Goal: Task Accomplishment & Management: Use online tool/utility

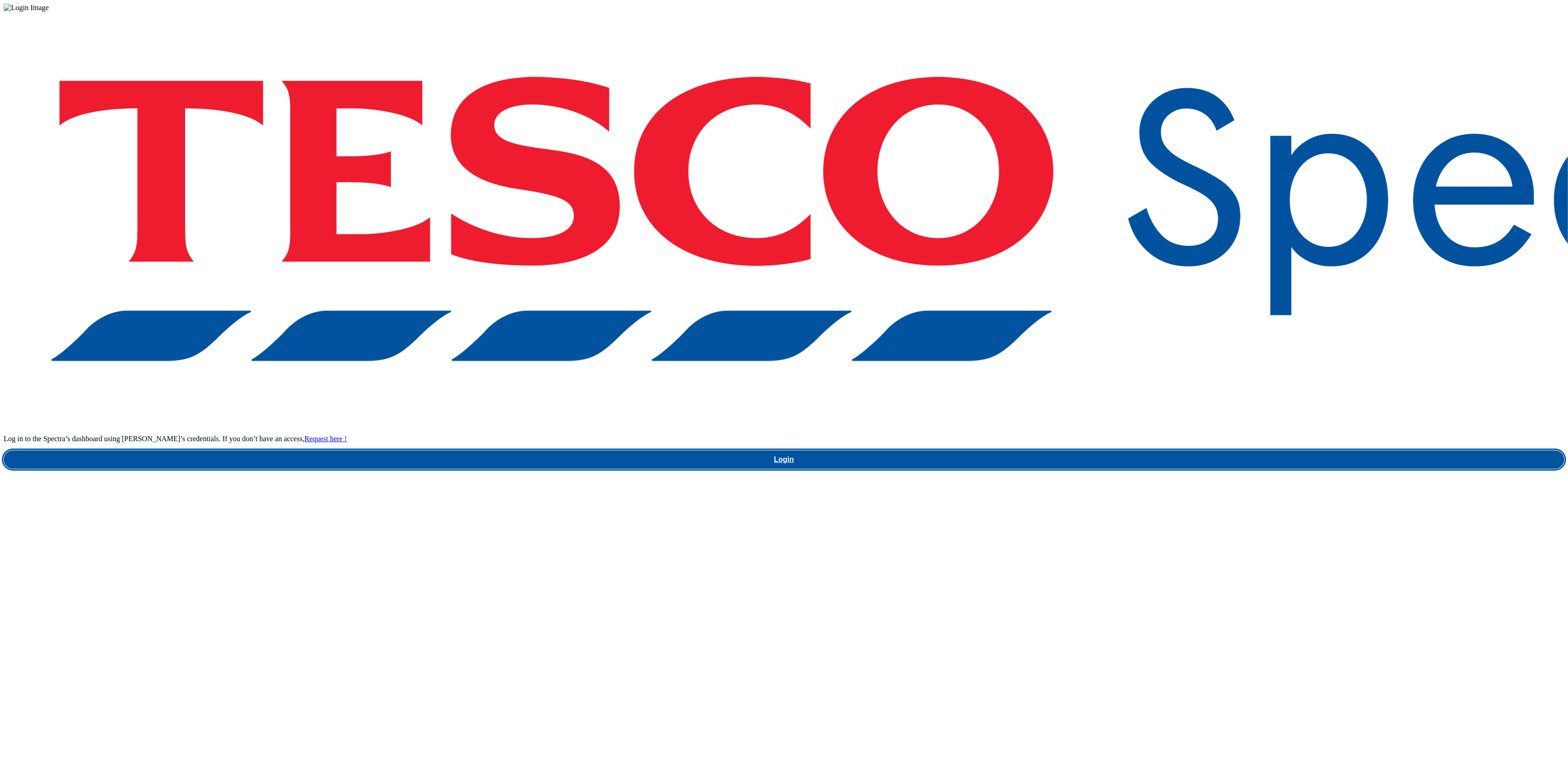
click at [1187, 450] on link "Login" at bounding box center [784, 459] width 1560 height 18
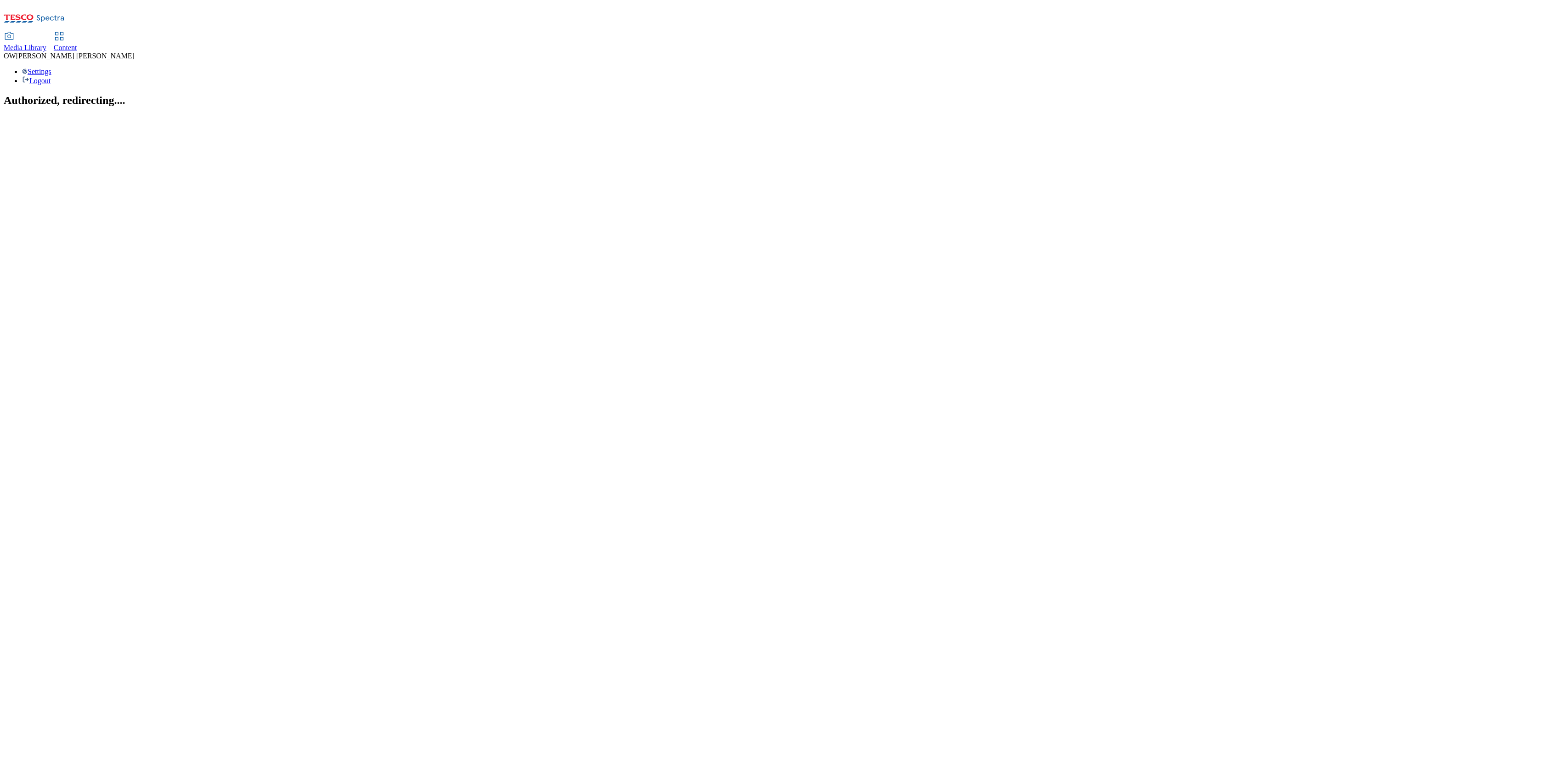
click at [199, 4] on div "Media Library Content OW [PERSON_NAME] Settings Logout" at bounding box center [784, 45] width 1560 height 82
click at [77, 44] on span "Content" at bounding box center [65, 48] width 24 height 8
select select "ghs-[GEOGRAPHIC_DATA]"
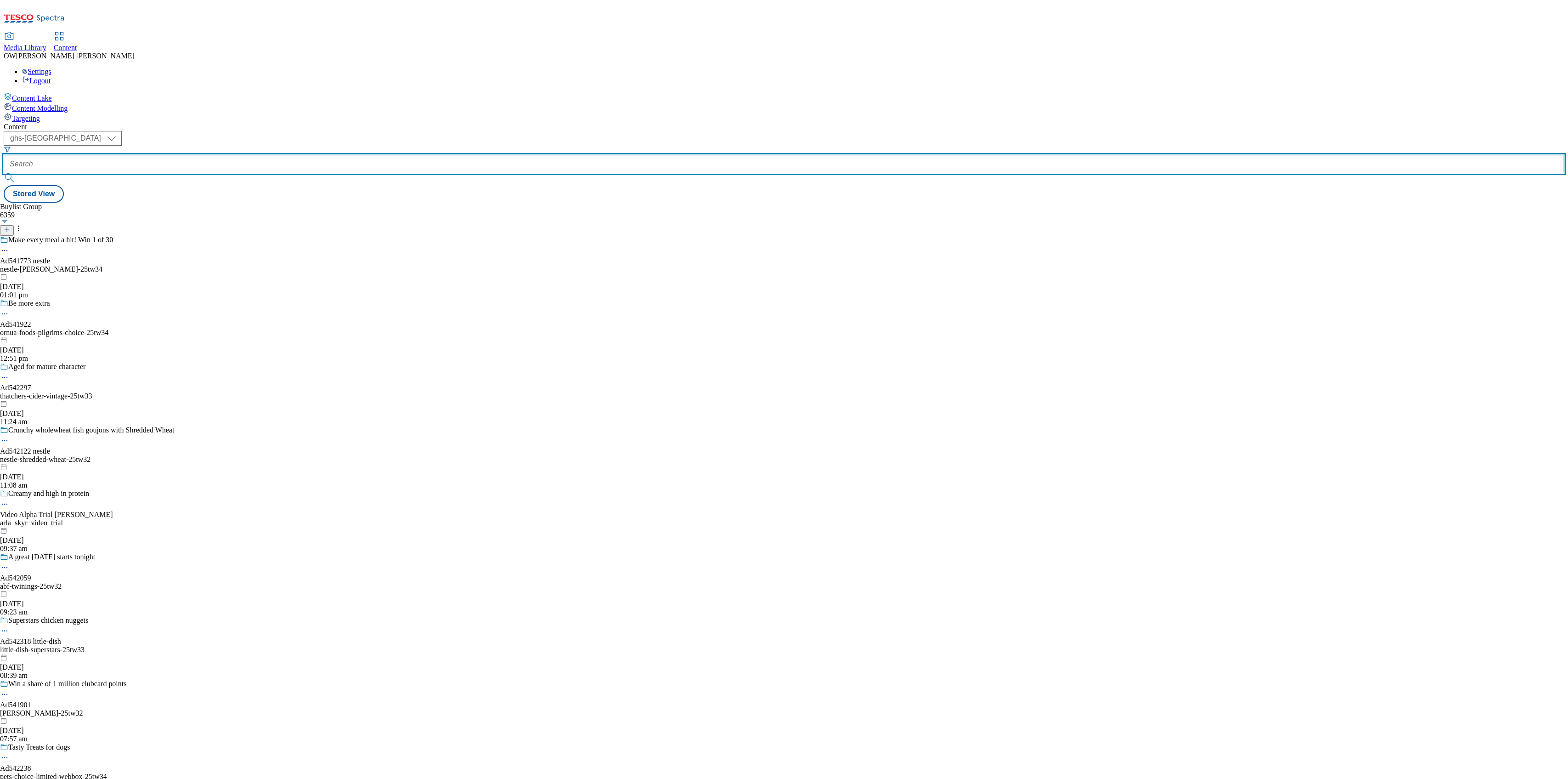
click at [226, 155] on input "text" at bounding box center [784, 163] width 1560 height 18
paste input "upfield-flora-proactiv-25tw31"
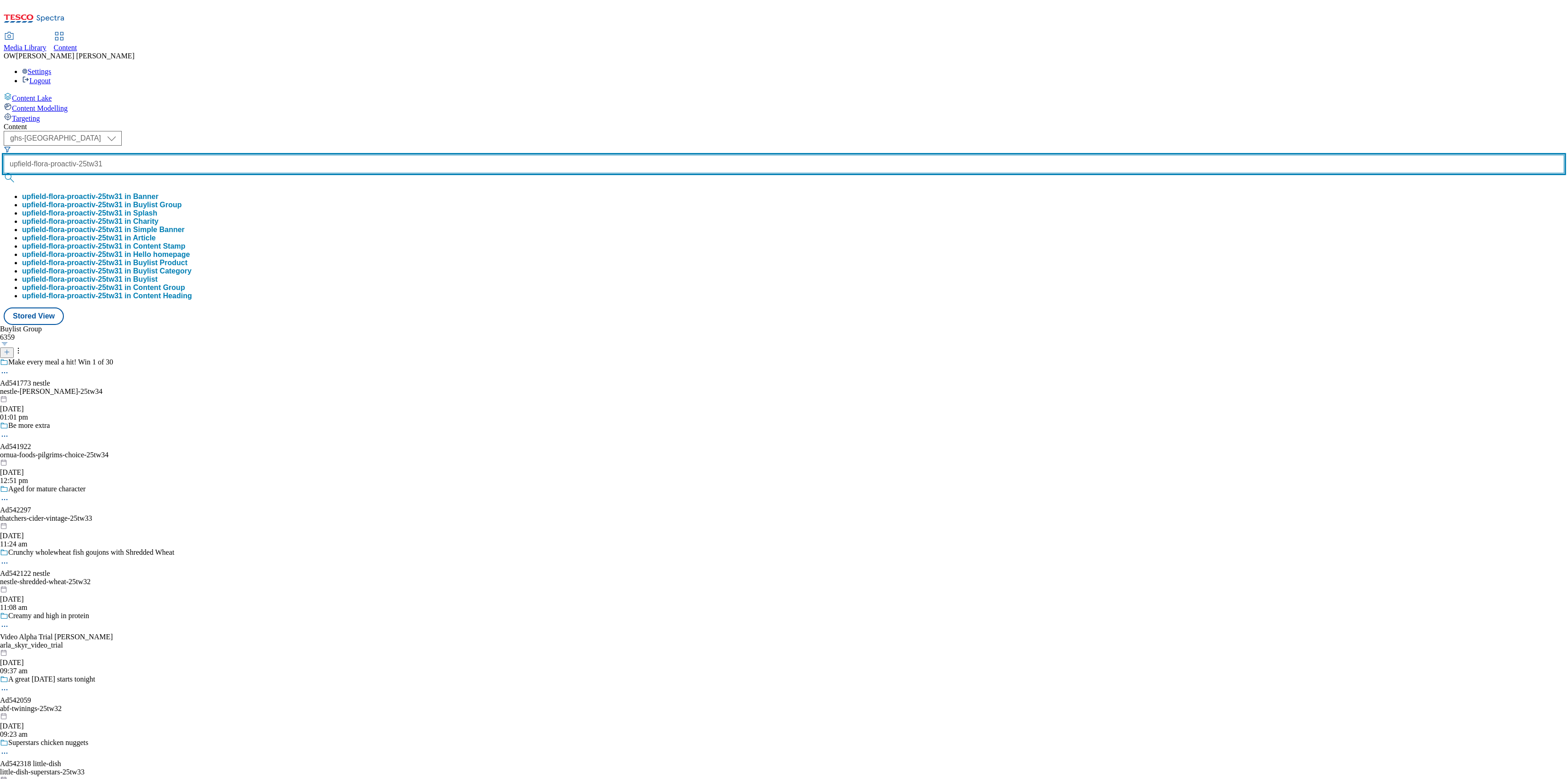
type input "upfield-flora-proactiv-25tw31"
click at [4, 174] on button "submit" at bounding box center [10, 178] width 13 height 9
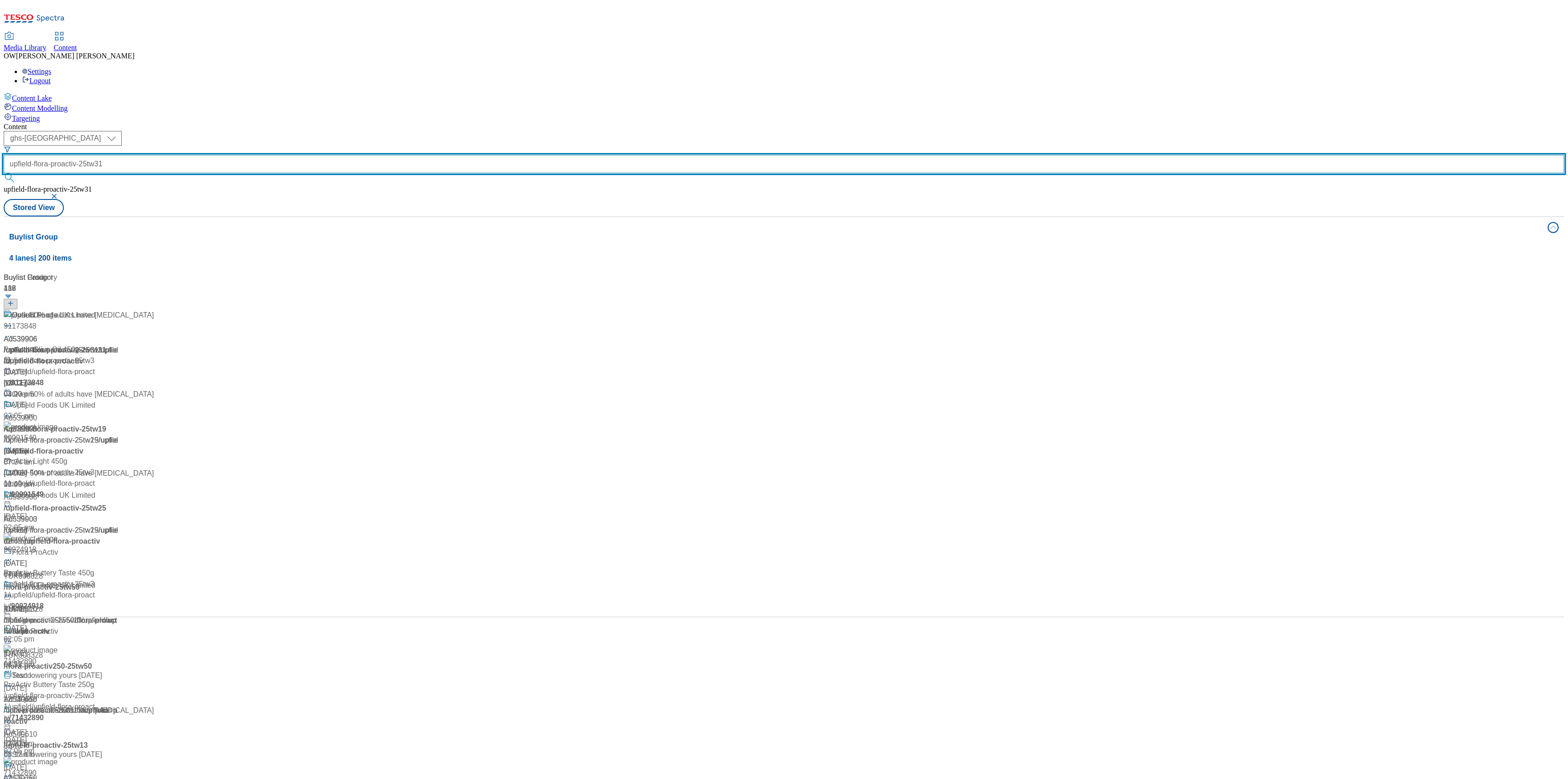
click at [226, 155] on input "upfield-flora-proactiv-25tw31" at bounding box center [784, 163] width 1560 height 18
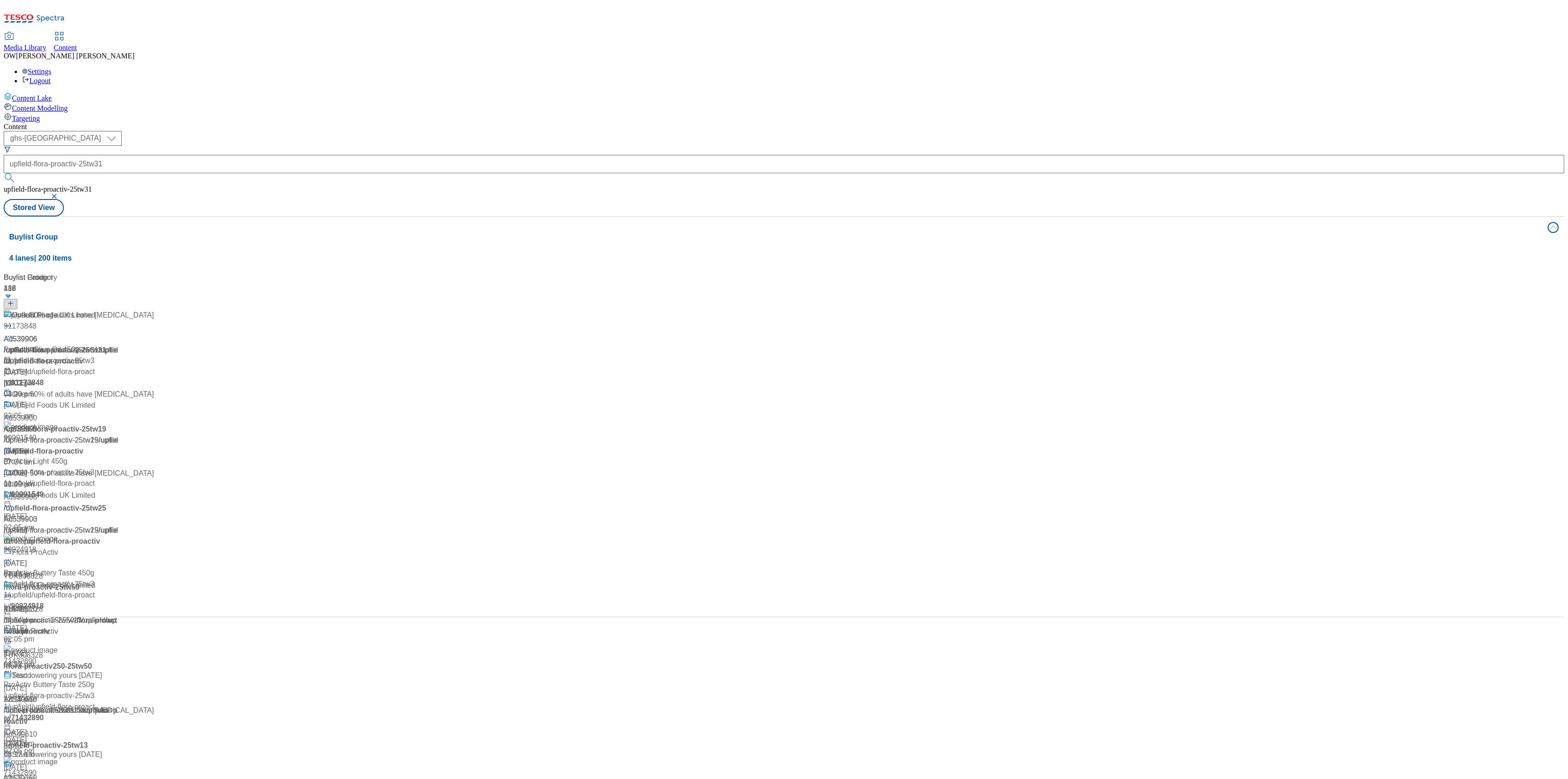
drag, startPoint x: 226, startPoint y: 71, endPoint x: 495, endPoint y: 513, distance: 517.4
click at [495, 513] on div "Buylist Group 4 lanes | 200 items Buylist Group 116 Over 50% of adults have [ME…" at bounding box center [784, 417] width 1560 height 400
click at [154, 309] on div "Over 50% of adults have [MEDICAL_DATA]" at bounding box center [82, 315] width 142 height 11
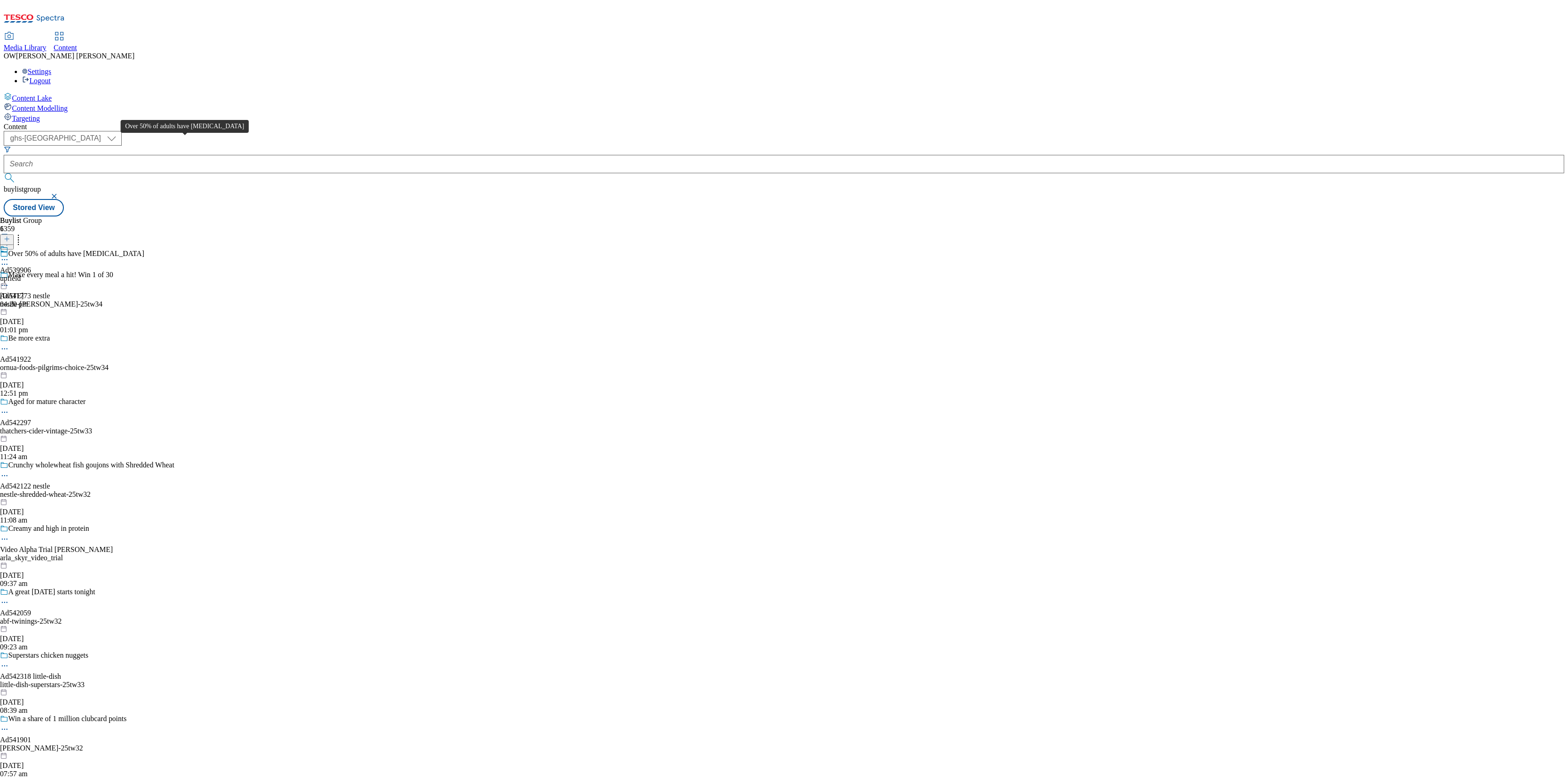
click at [144, 250] on div "Over 50% of adults have [MEDICAL_DATA]" at bounding box center [76, 254] width 136 height 9
click at [31, 266] on div "Ad539906" at bounding box center [16, 270] width 31 height 9
click at [31, 287] on div "Ad539906" at bounding box center [16, 291] width 31 height 9
click at [88, 245] on div "Upfield Foods UK Limited" at bounding box center [49, 249] width 80 height 9
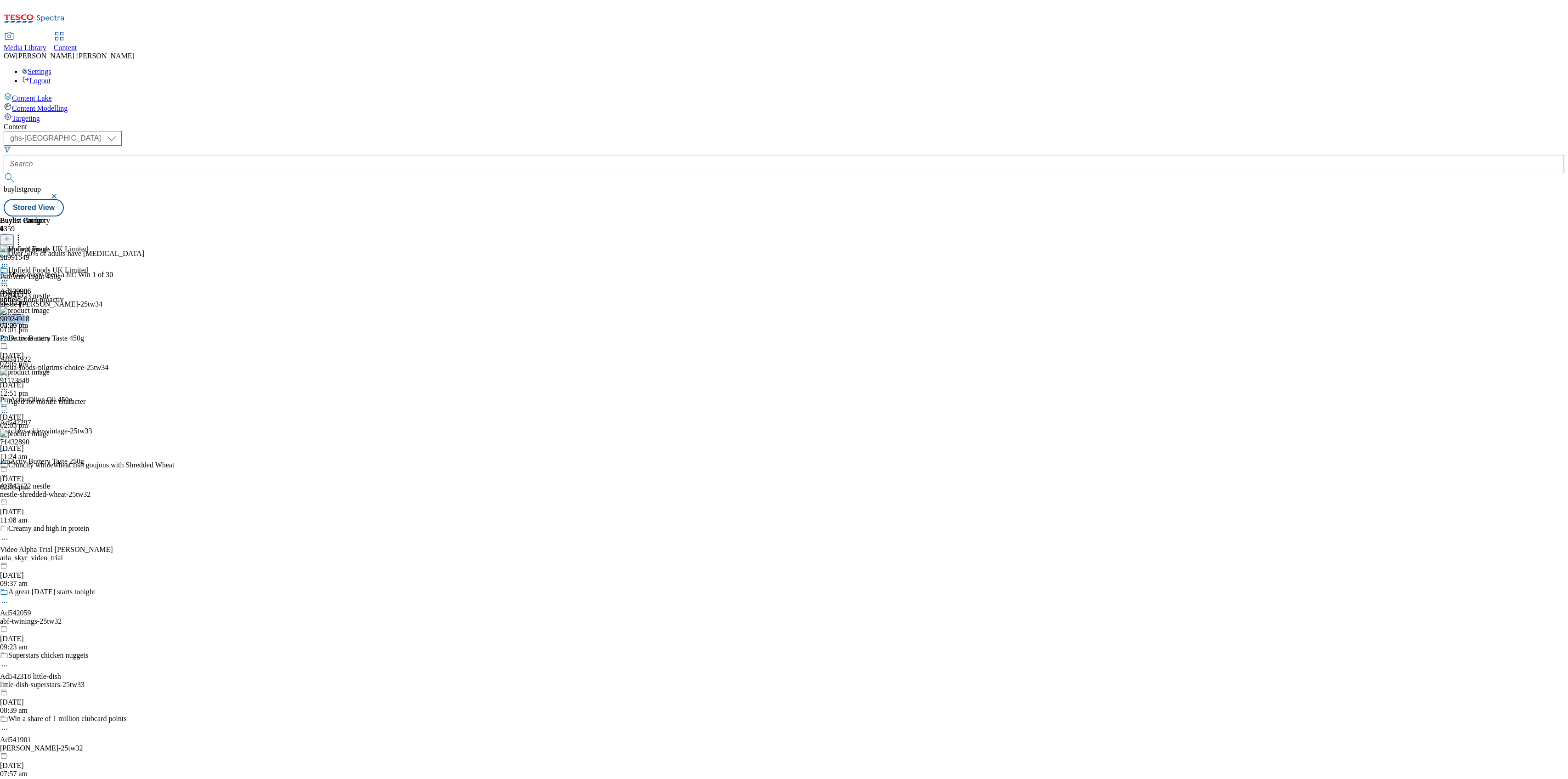
copy div "90924918"
drag, startPoint x: 721, startPoint y: 239, endPoint x: 683, endPoint y: 241, distance: 38.1
click at [84, 306] on div "90924918 ProActiv Buttery Taste 450g [DATE] 02:05 pm" at bounding box center [42, 337] width 84 height 61
click at [31, 266] on div "Ad539906 upfield [DATE] 04:20 pm" at bounding box center [16, 298] width 31 height 64
click at [9, 276] on icon at bounding box center [5, 281] width 9 height 9
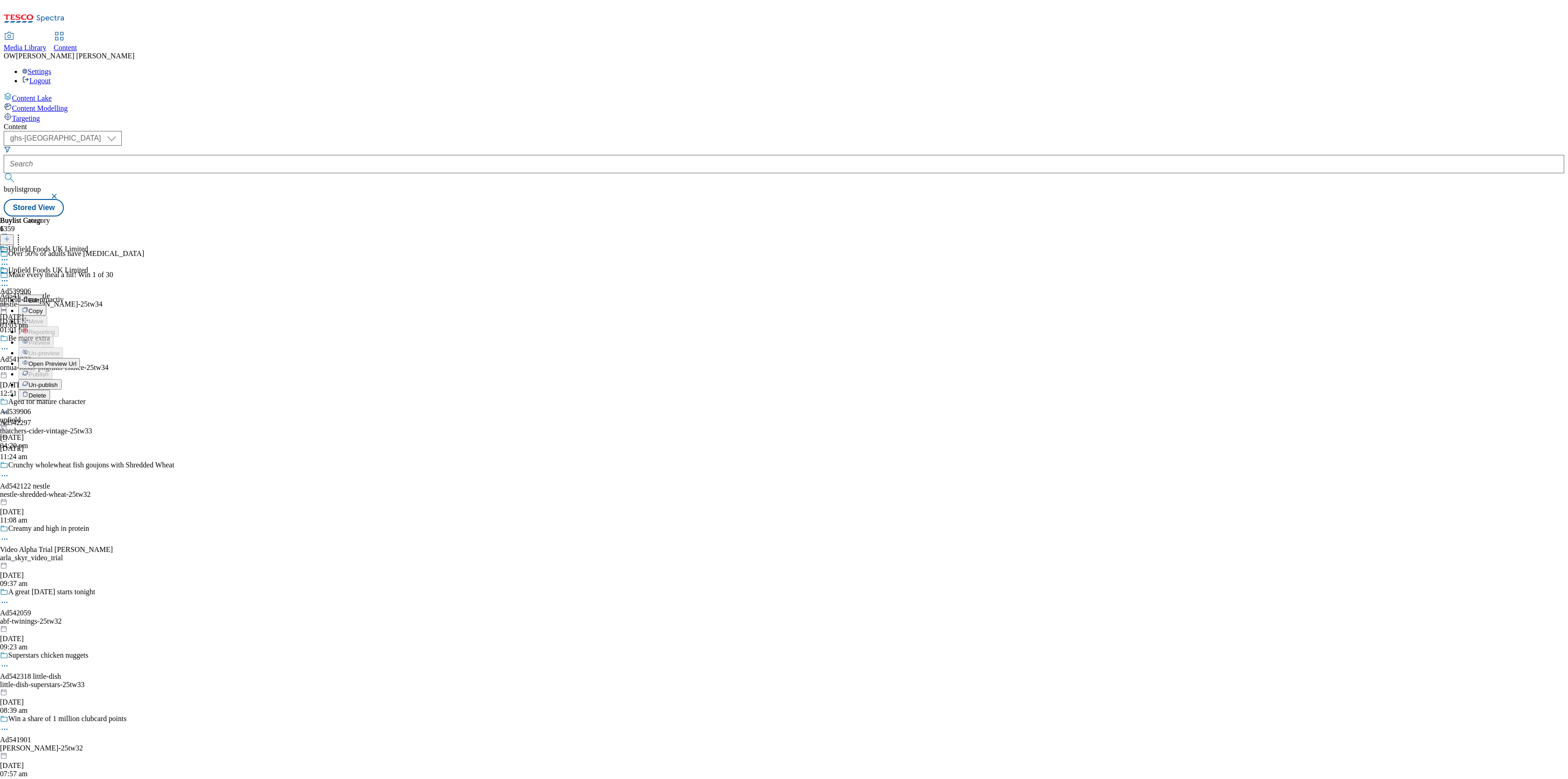
click at [58, 382] on span "Un-publish" at bounding box center [42, 385] width 29 height 7
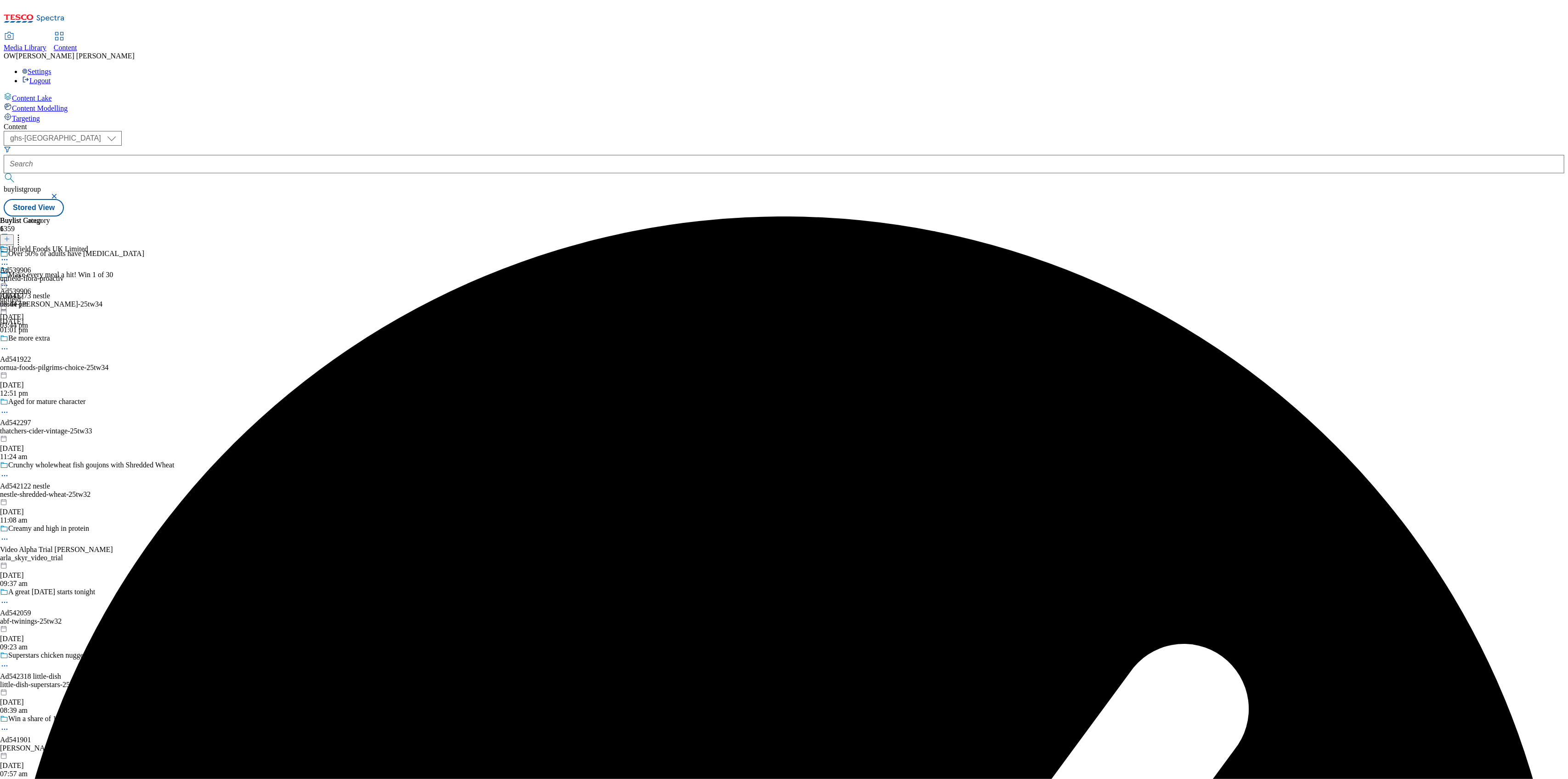
click at [88, 245] on span "Upfield Foods UK Limited" at bounding box center [49, 250] width 80 height 10
click at [9, 276] on icon at bounding box center [5, 281] width 9 height 9
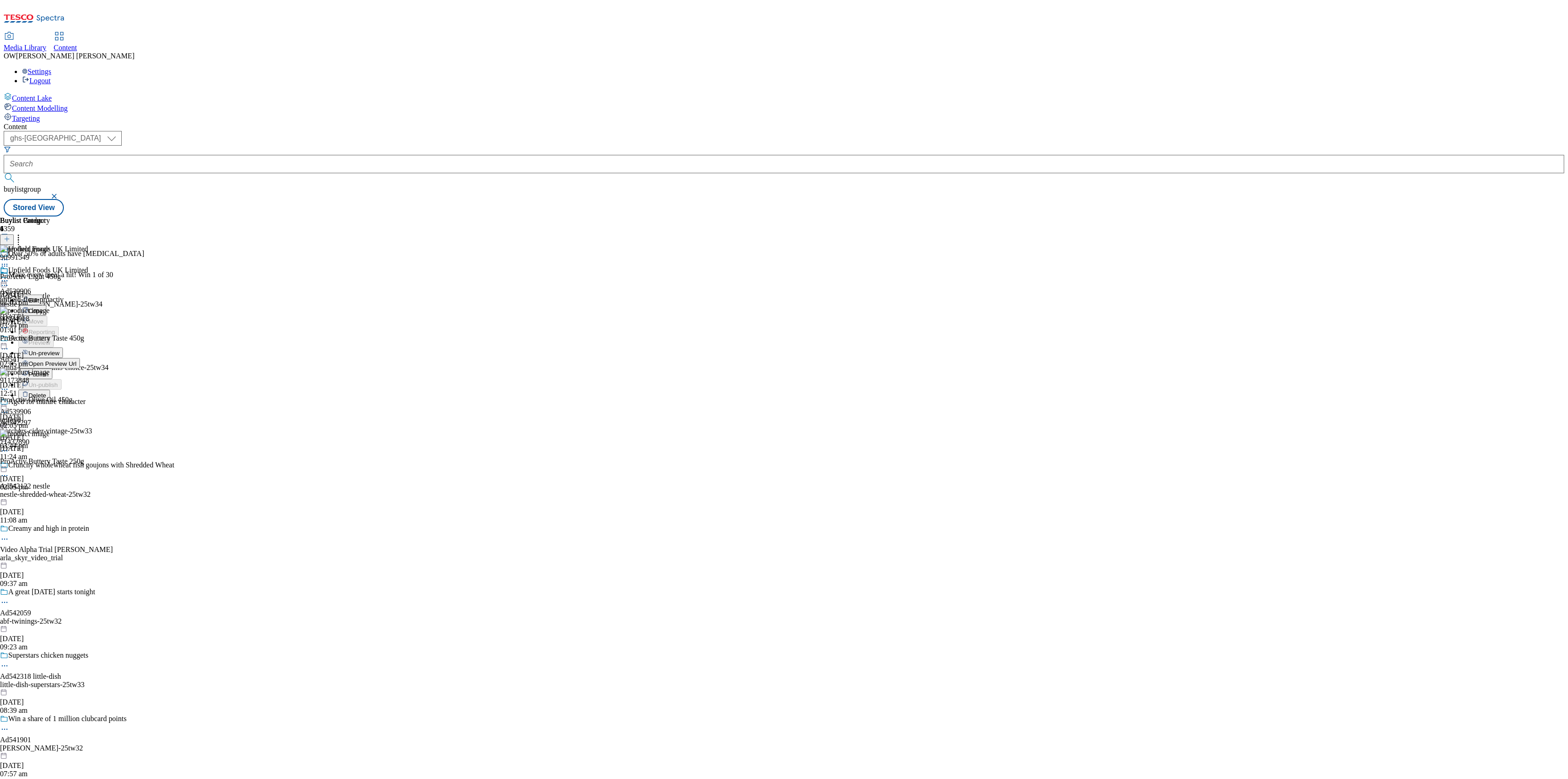
click at [59, 349] on span "Un-preview" at bounding box center [43, 353] width 31 height 7
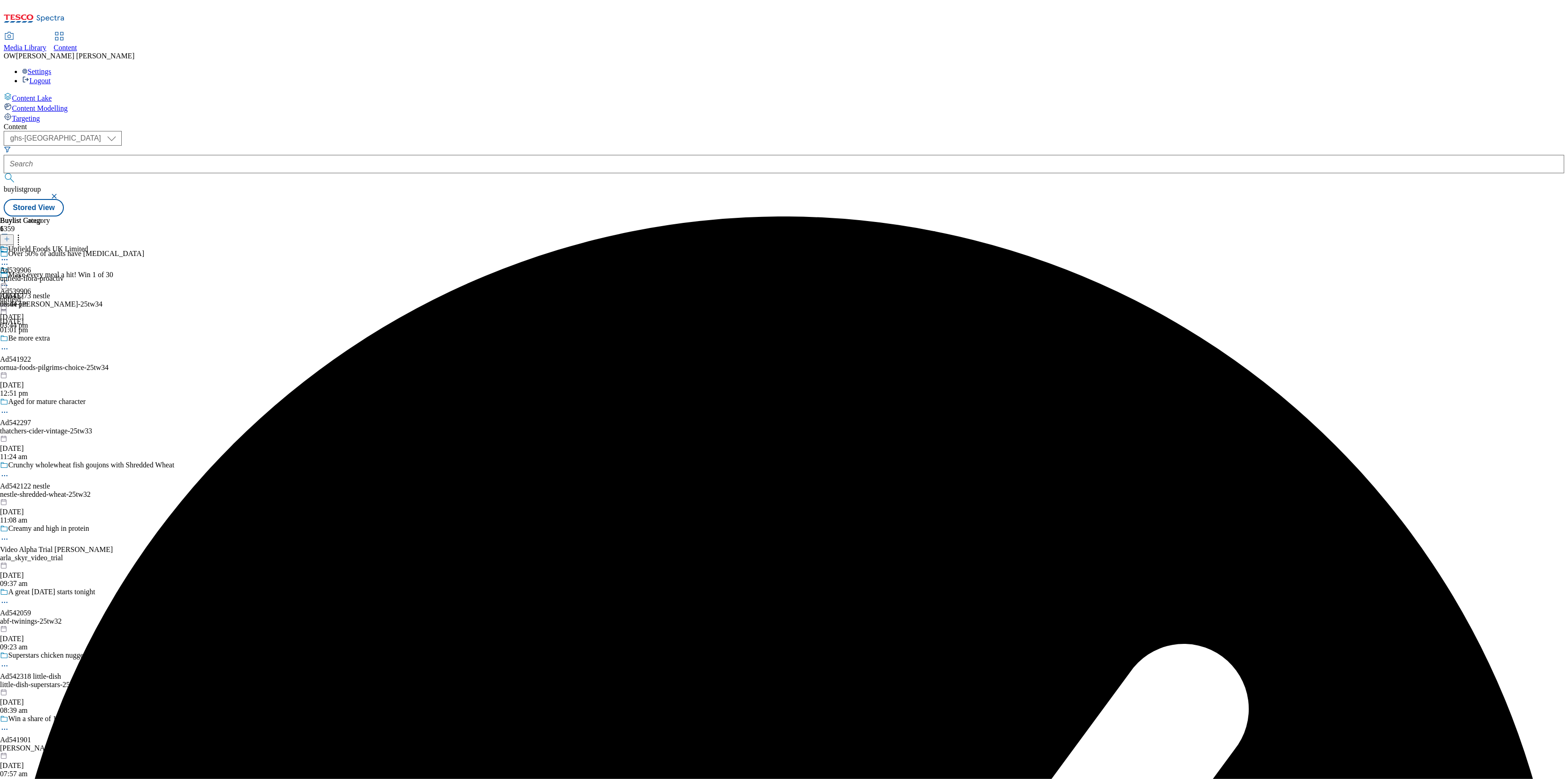
click at [88, 245] on div "Upfield Foods UK Limited" at bounding box center [49, 249] width 80 height 9
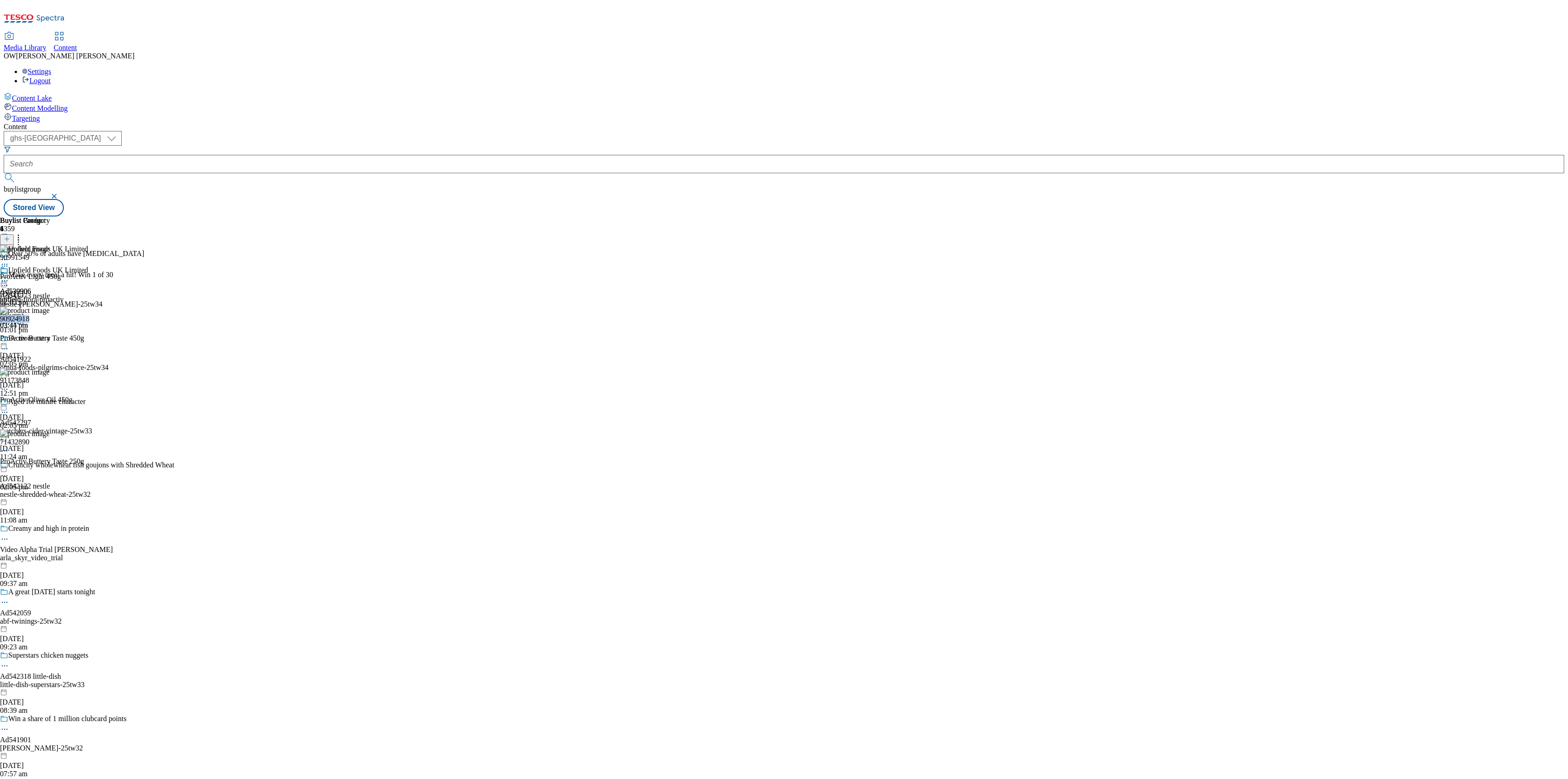
copy div "90924918"
drag, startPoint x: 722, startPoint y: 233, endPoint x: 683, endPoint y: 243, distance: 40.3
click at [84, 306] on div "90924918 ProActiv Buttery Taste 450g [DATE] 02:05 pm" at bounding box center [42, 337] width 84 height 61
click at [9, 350] on icon at bounding box center [5, 355] width 9 height 9
click at [46, 414] on span "Delete" at bounding box center [37, 417] width 18 height 7
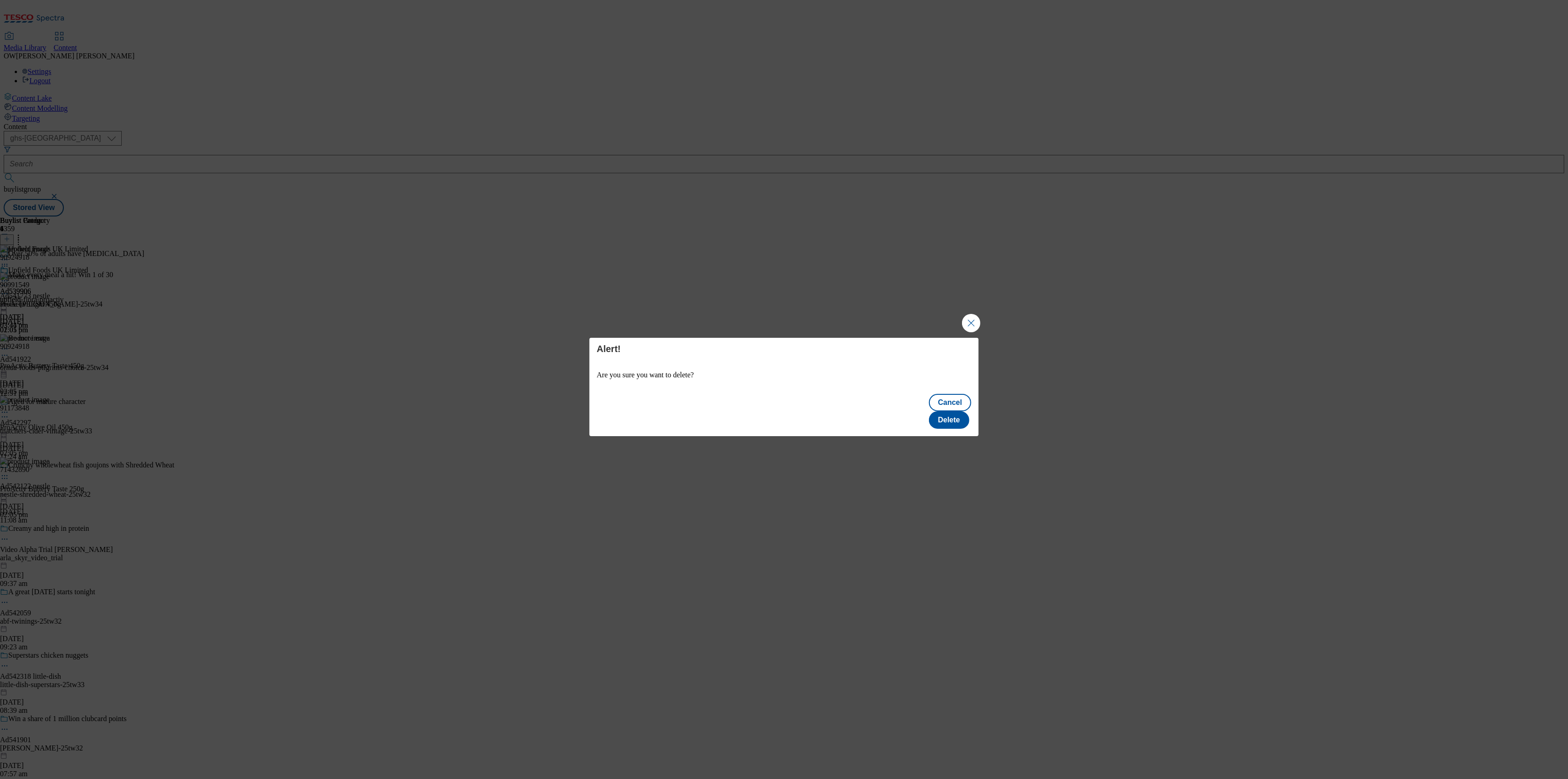
click at [956, 400] on div "Cancel Delete" at bounding box center [784, 411] width 389 height 48
click at [951, 411] on button "Delete" at bounding box center [948, 420] width 40 height 17
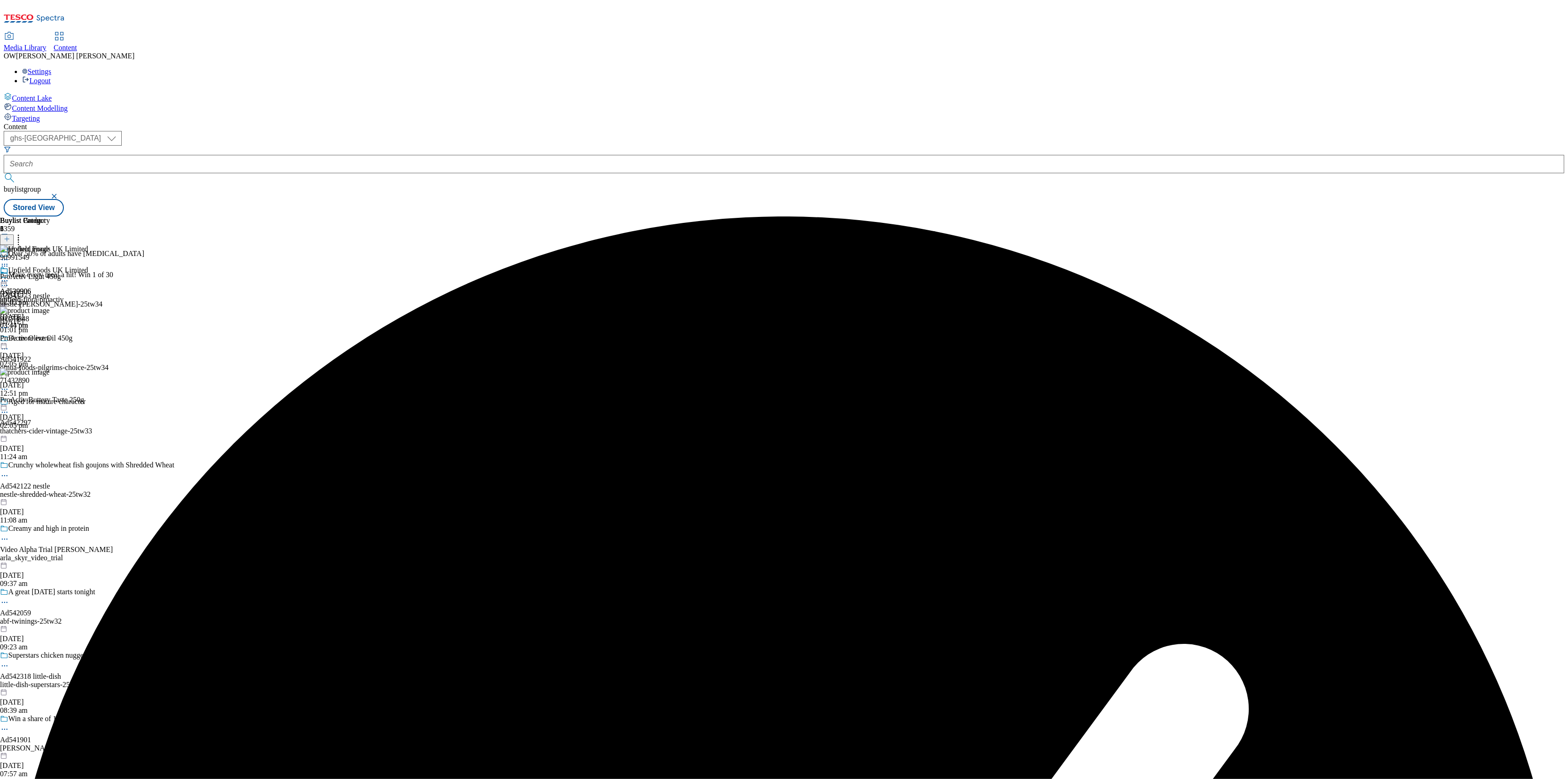
click at [10, 236] on icon at bounding box center [7, 239] width 6 height 6
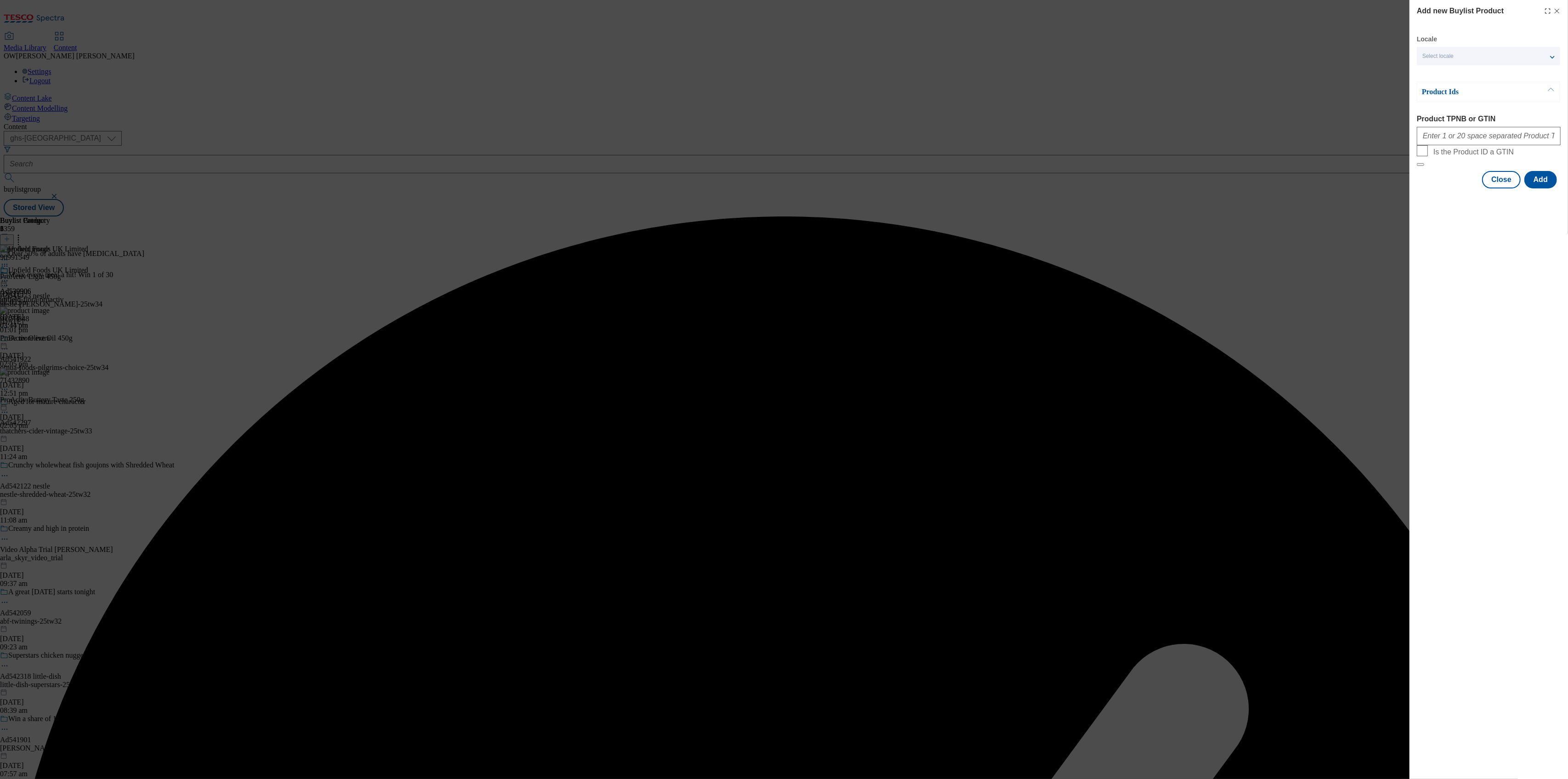
click at [1489, 123] on label "Product TPNB or GTIN" at bounding box center [1488, 119] width 144 height 9
click at [1489, 126] on input "Product TPNB or GTIN" at bounding box center [1488, 135] width 144 height 18
paste input "90924918"
type input "90924918"
click at [1539, 188] on button "Add" at bounding box center [1541, 180] width 33 height 17
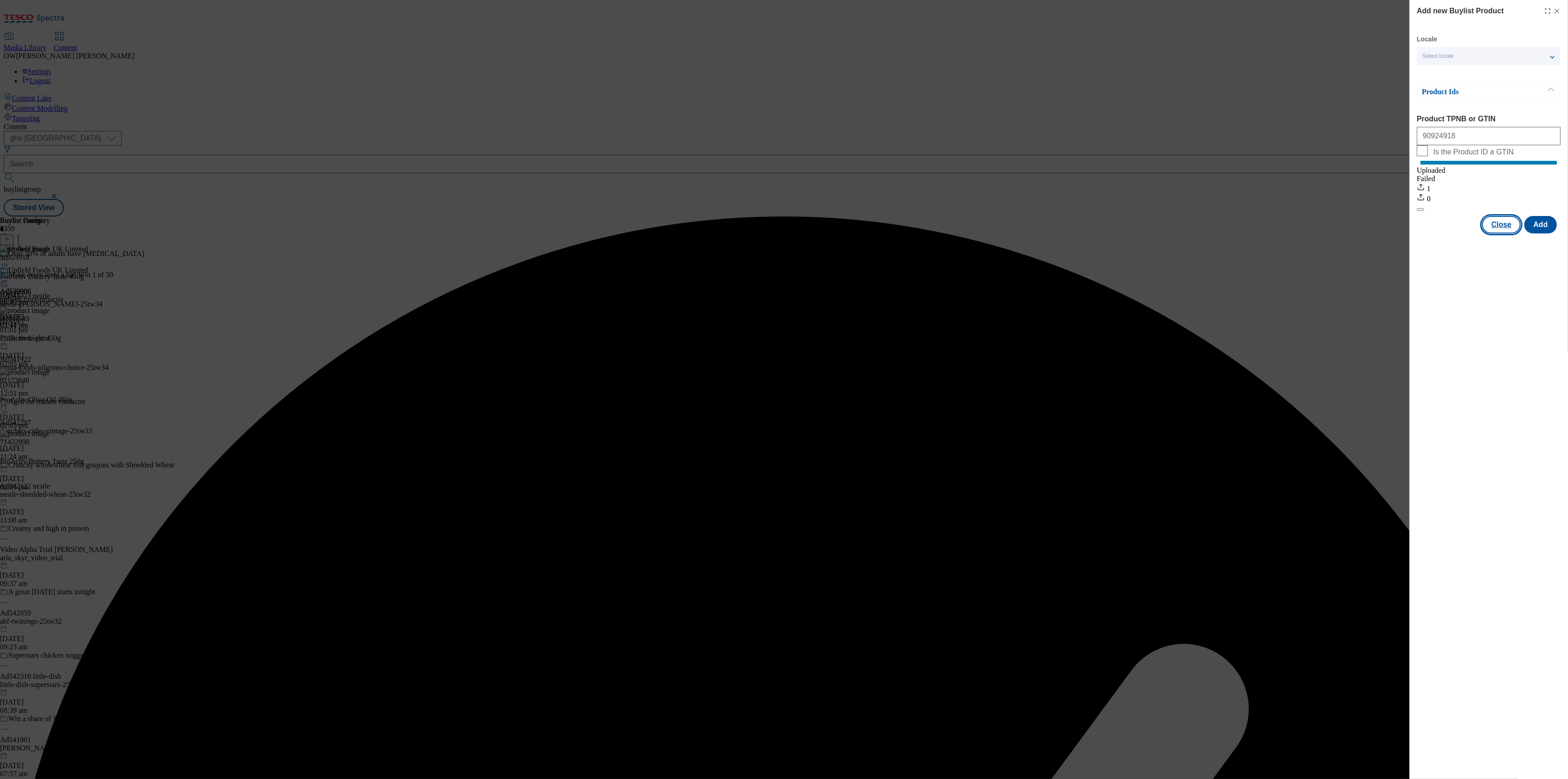
click at [1503, 233] on button "Close" at bounding box center [1500, 225] width 38 height 17
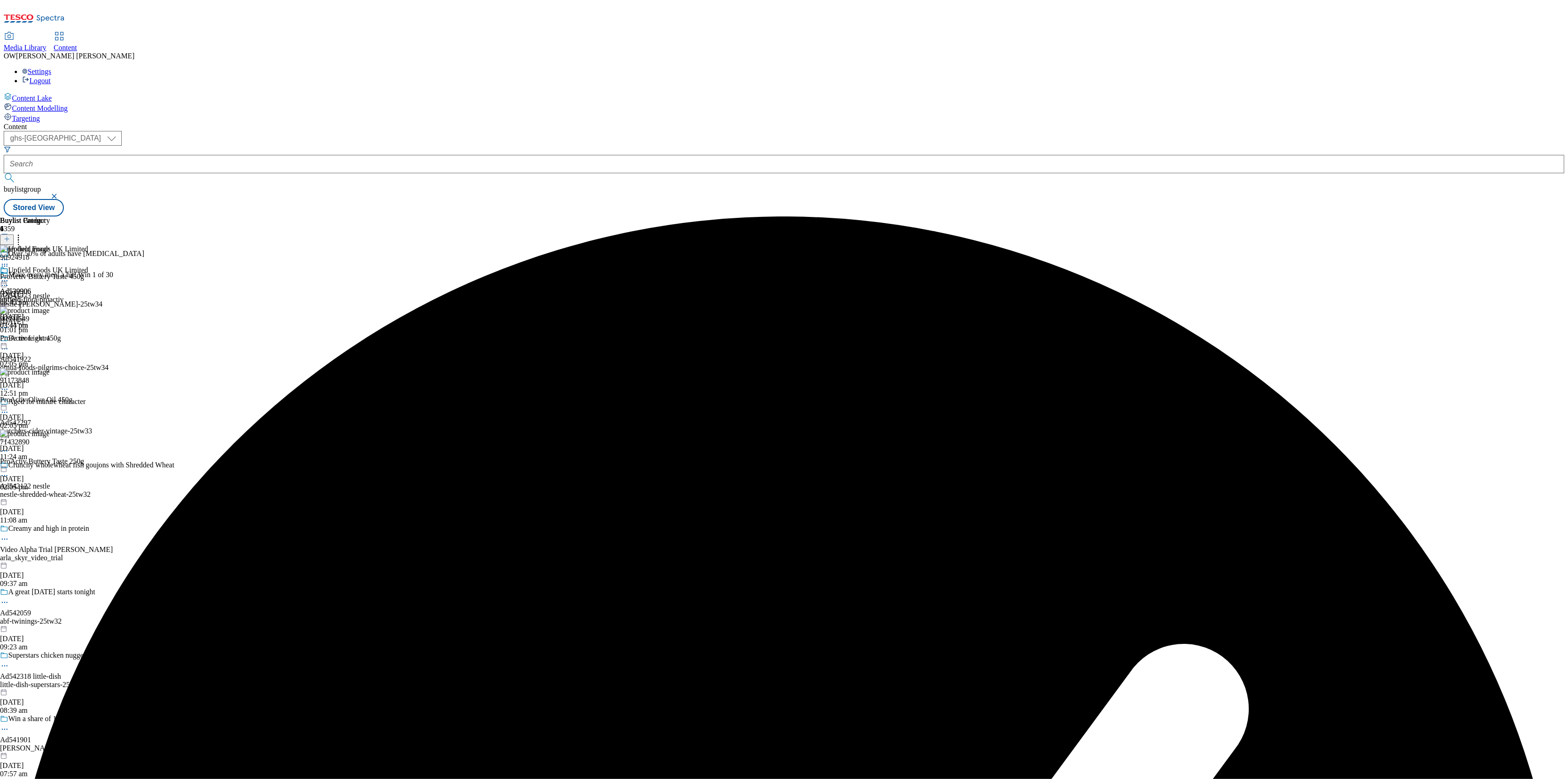
click at [9, 276] on icon at bounding box center [5, 281] width 9 height 9
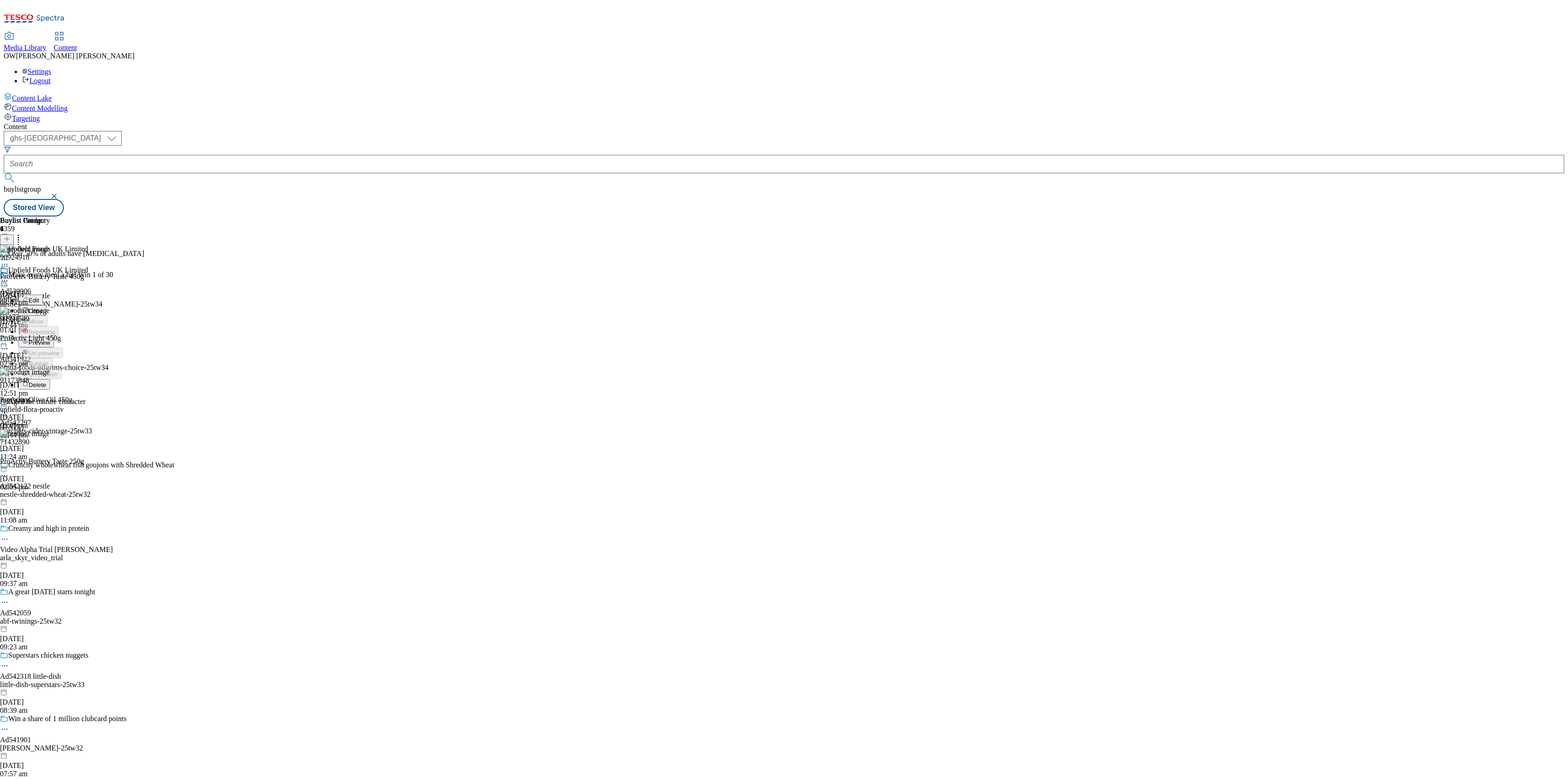
click at [53, 337] on button "Preview" at bounding box center [35, 342] width 35 height 10
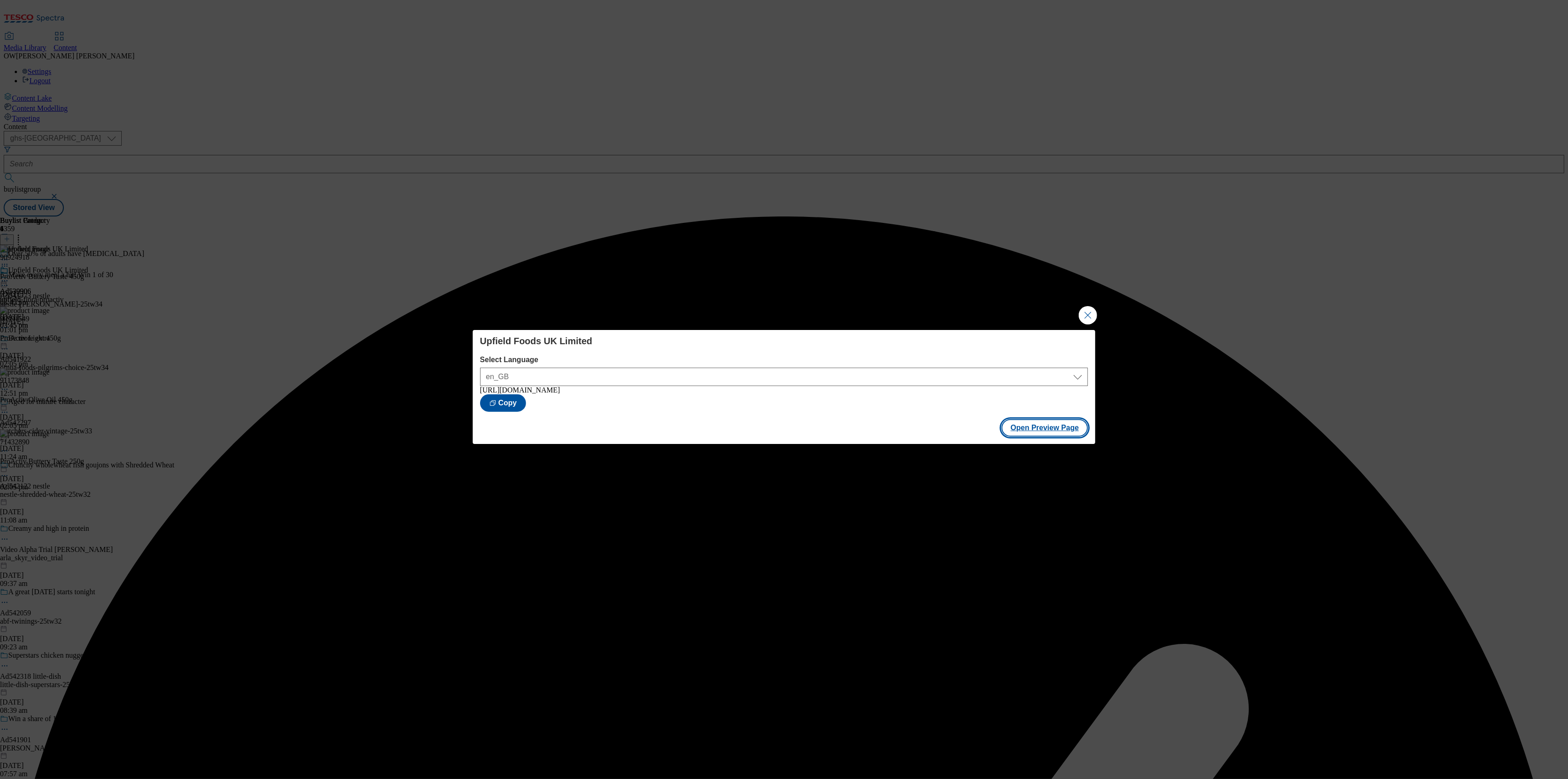
click at [1035, 428] on button "Open Preview Page" at bounding box center [1044, 428] width 87 height 17
click at [1087, 312] on button "Close Modal" at bounding box center [1087, 315] width 18 height 18
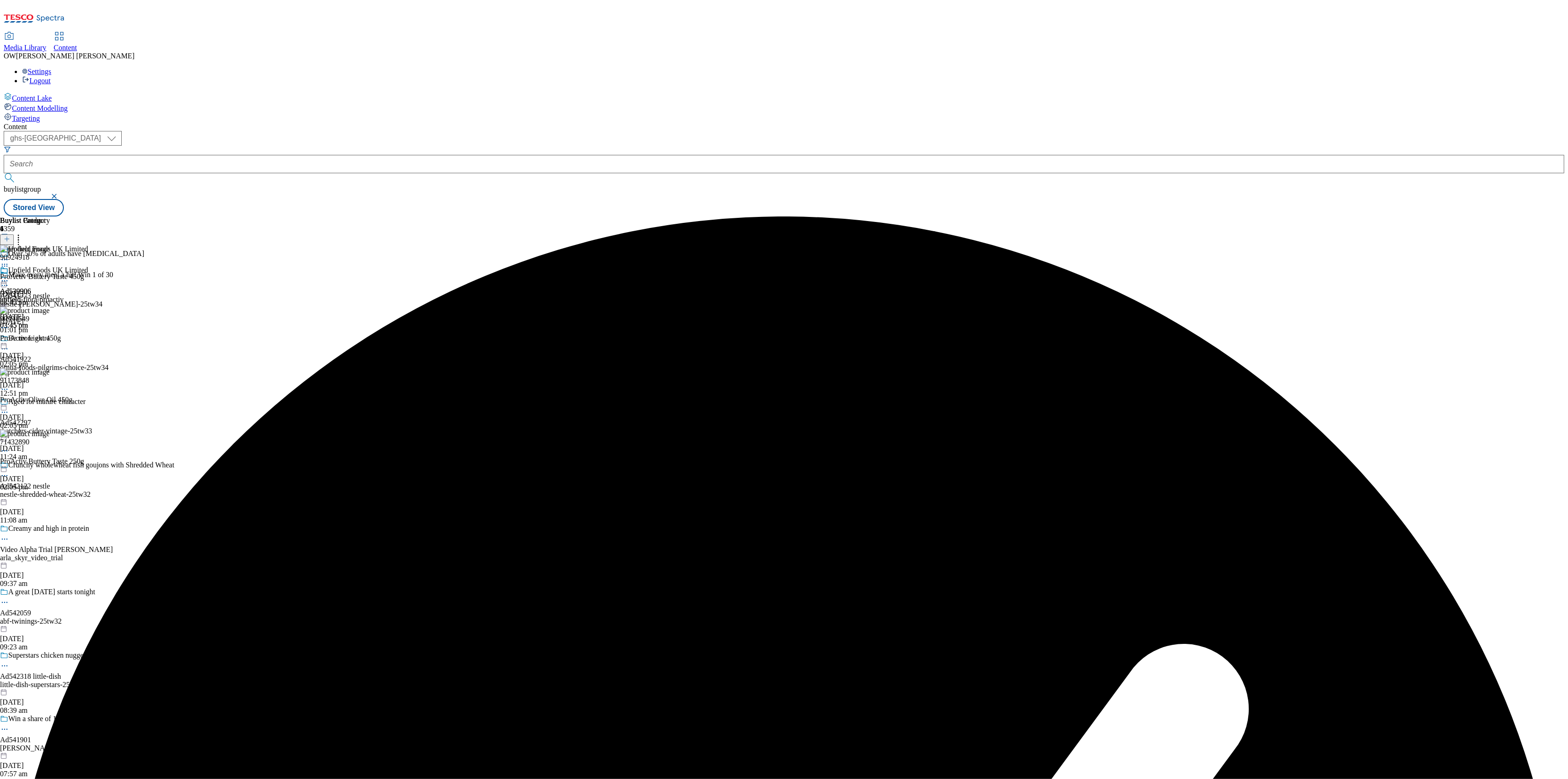
click at [9, 276] on icon at bounding box center [5, 281] width 9 height 9
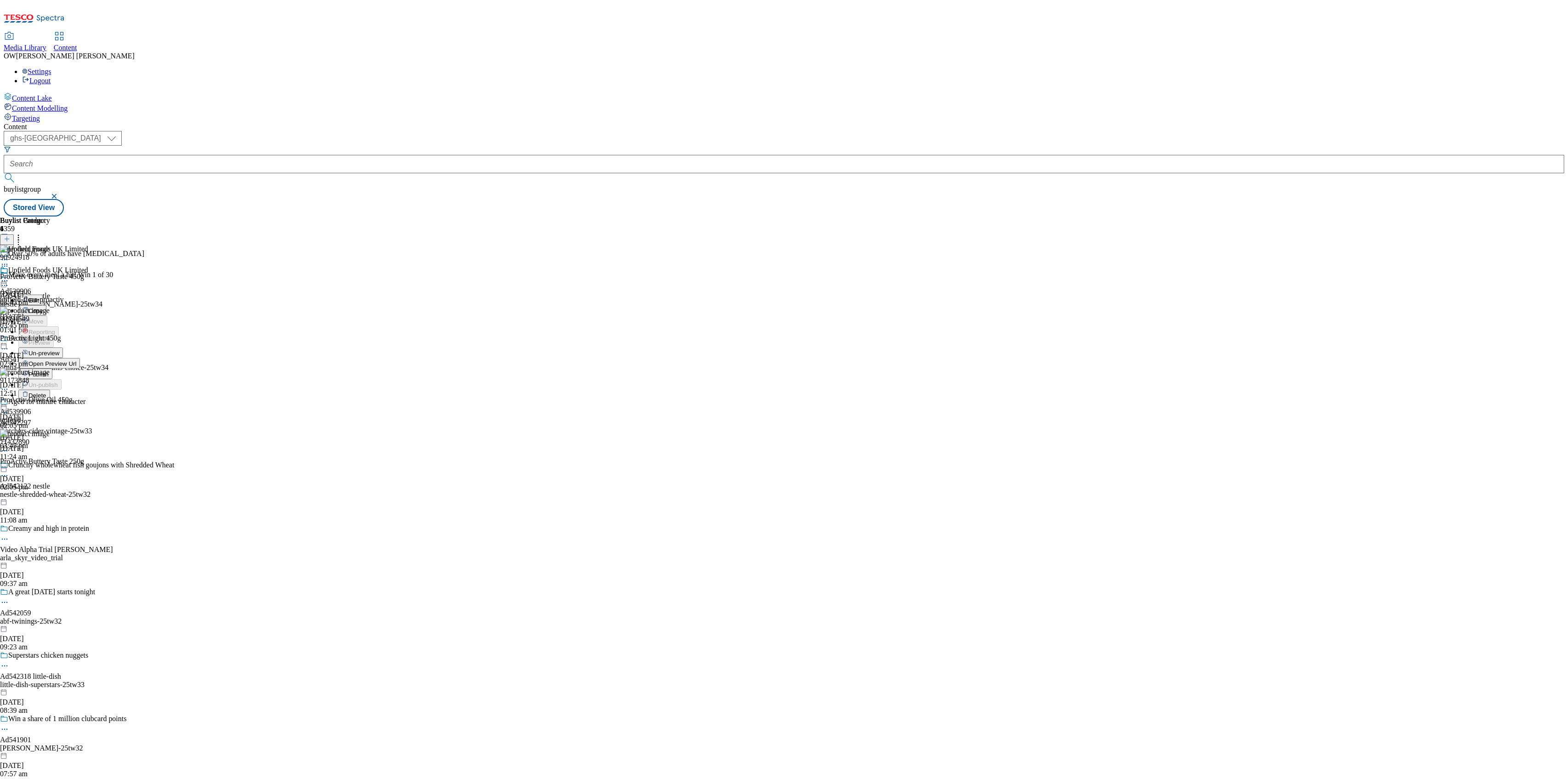
click at [49, 371] on span "Publish" at bounding box center [38, 374] width 20 height 7
click at [88, 245] on div "Upfield Foods UK Limited" at bounding box center [49, 249] width 80 height 9
click at [9, 276] on icon at bounding box center [5, 281] width 9 height 9
click at [88, 307] on div "Upfield Foods UK Limited Ad539906 upfield-flora-proactiv [DATE] 03:45 pm" at bounding box center [44, 298] width 88 height 64
